Goal: Task Accomplishment & Management: Use online tool/utility

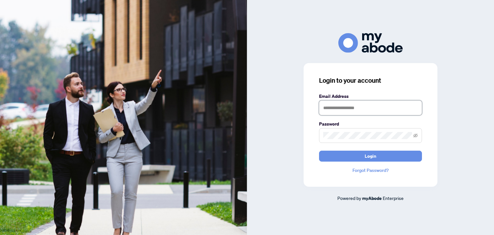
click at [335, 108] on input "text" at bounding box center [370, 107] width 103 height 15
type input "**********"
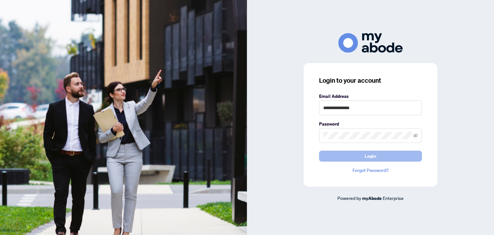
click at [373, 151] on span "Login" at bounding box center [371, 156] width 12 height 10
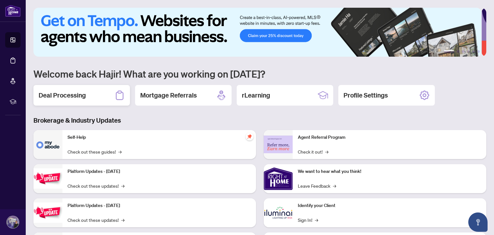
click at [71, 94] on h2 "Deal Processing" at bounding box center [62, 95] width 47 height 9
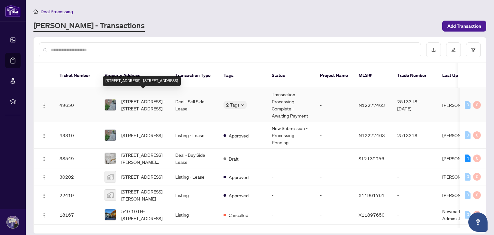
click at [135, 98] on span "[STREET_ADDRESS] -[STREET_ADDRESS]" at bounding box center [143, 105] width 44 height 14
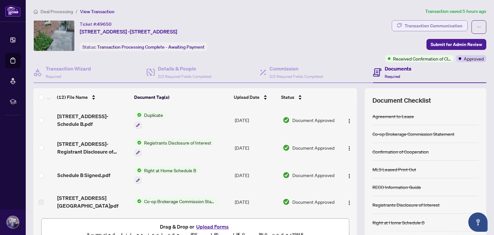
click at [427, 24] on div "Transaction Communication" at bounding box center [434, 26] width 58 height 10
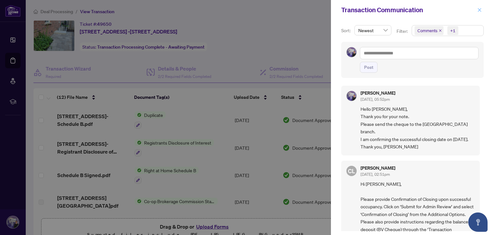
click at [482, 10] on button "button" at bounding box center [480, 10] width 8 height 8
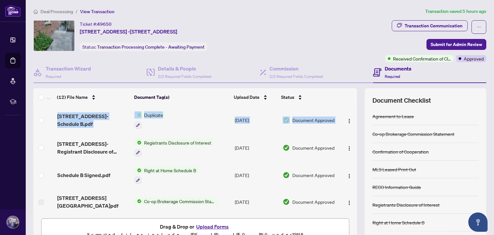
drag, startPoint x: 350, startPoint y: 126, endPoint x: 354, endPoint y: 147, distance: 21.3
click at [354, 147] on div "(12) File Name Document Tag(s) Upload Date Status [STREET_ADDRESS]- Schedule B.…" at bounding box center [259, 167] width 453 height 158
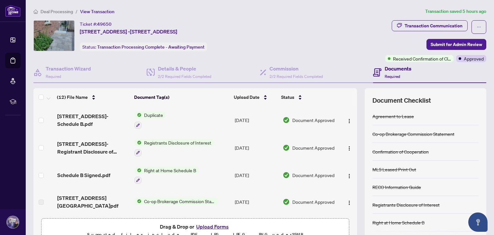
click at [338, 100] on th at bounding box center [346, 97] width 17 height 18
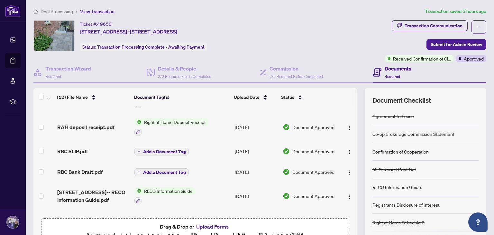
scroll to position [204, 0]
